Goal: Task Accomplishment & Management: Use online tool/utility

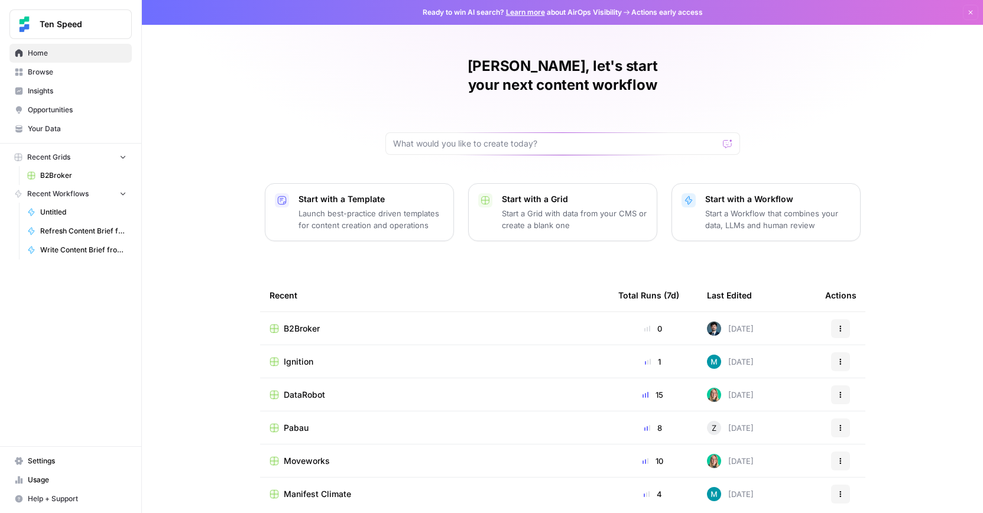
click at [336, 323] on div "B2Broker" at bounding box center [435, 329] width 330 height 12
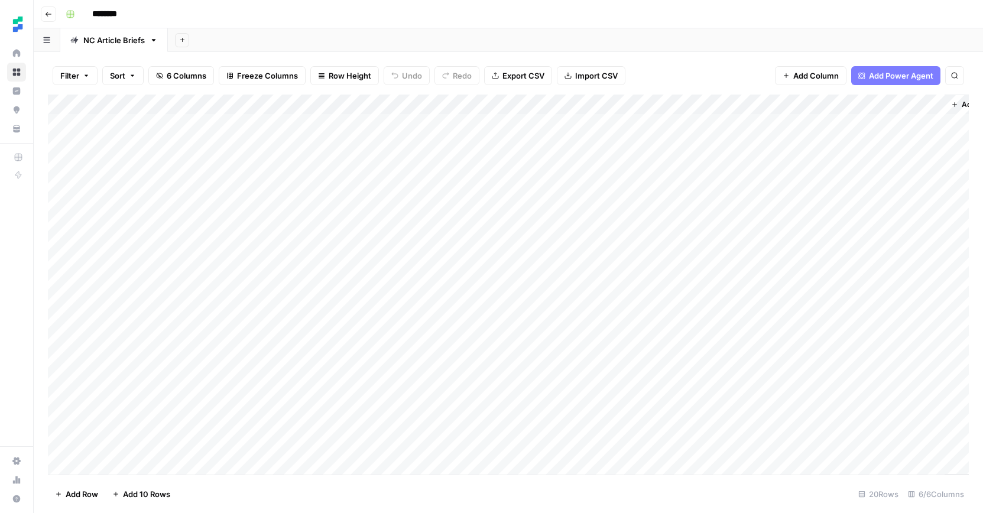
scroll to position [61, 0]
click at [151, 462] on div "Add Column" at bounding box center [508, 285] width 921 height 380
type textarea "**********"
click at [328, 446] on div "Add Column" at bounding box center [508, 285] width 921 height 380
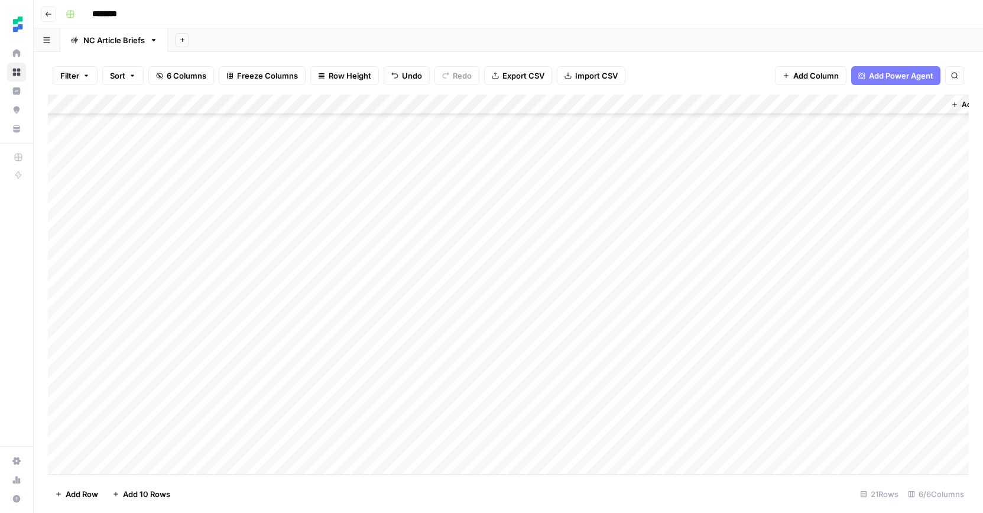
click at [437, 439] on div "Add Column" at bounding box center [508, 285] width 921 height 380
click at [458, 443] on div "Add Column" at bounding box center [508, 285] width 921 height 380
click at [441, 491] on button "Standalone" at bounding box center [426, 491] width 50 height 14
click at [620, 445] on div "Add Column" at bounding box center [508, 285] width 921 height 380
